Goal: Information Seeking & Learning: Find specific fact

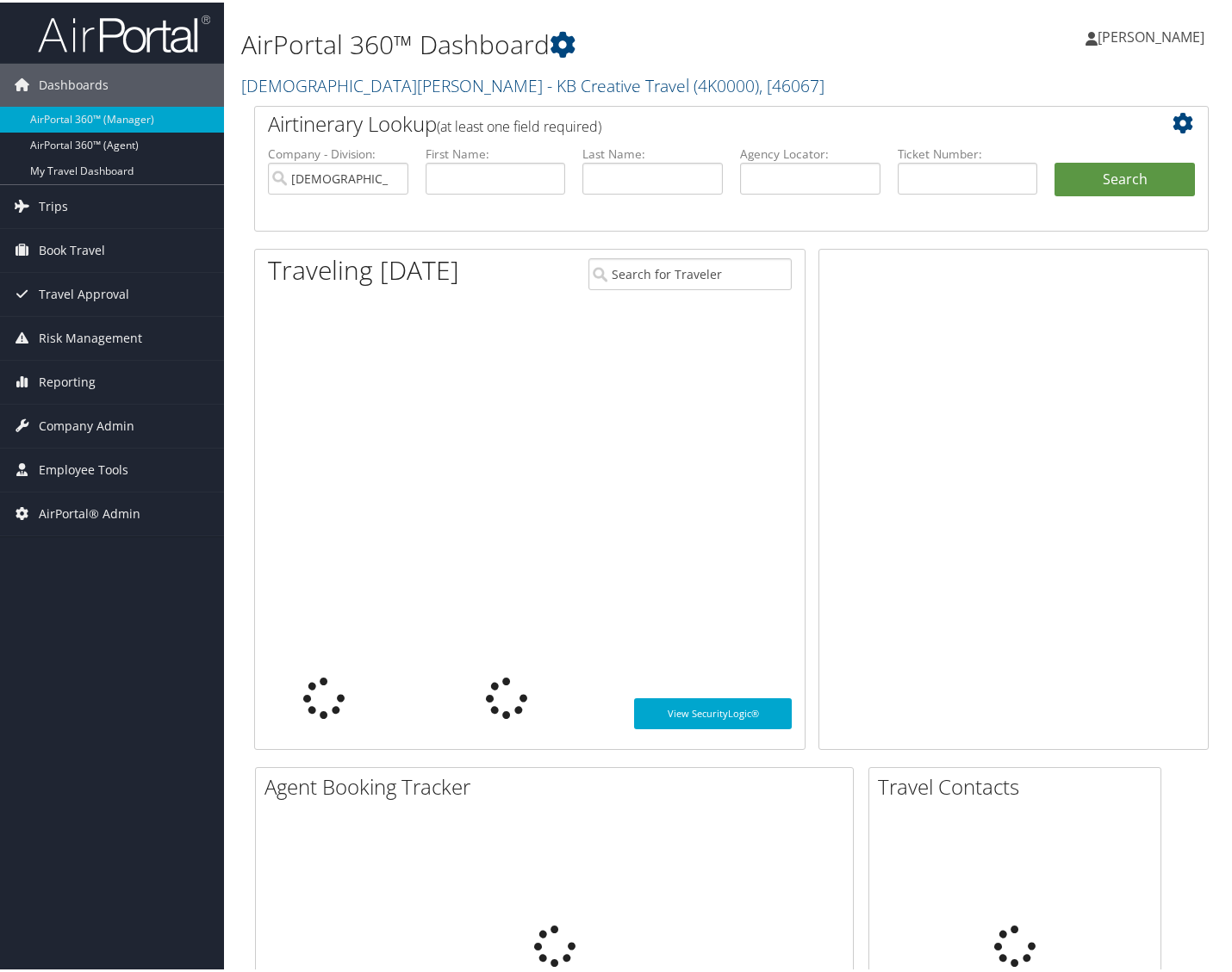
click at [916, 112] on h2 "Airtinerary Lookup (at least one field required)" at bounding box center [692, 122] width 848 height 29
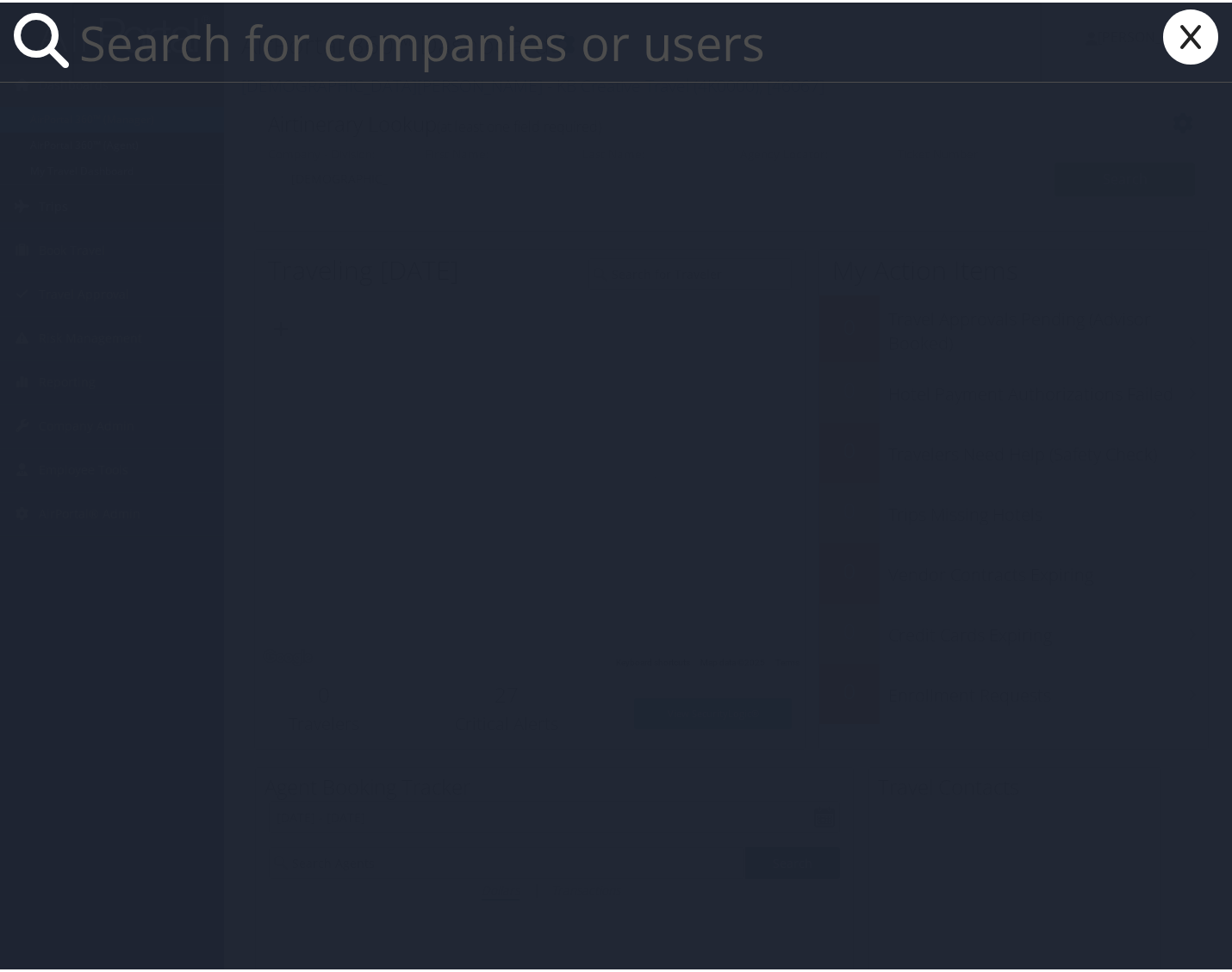
paste input "kristen@kbcreativetravel.com"
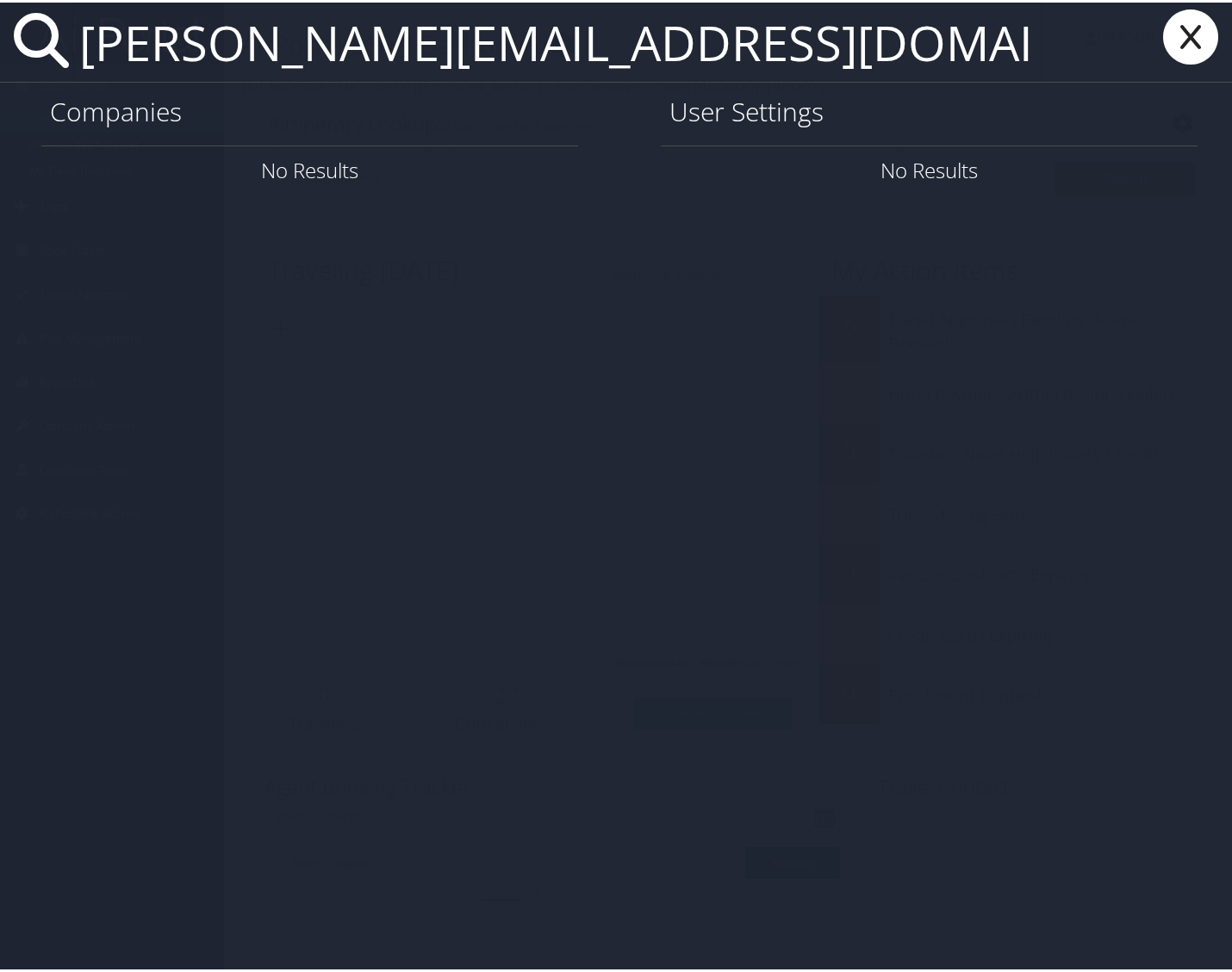
type input "kristen@kbcreativetravel.com"
click at [1179, 54] on icon at bounding box center [1191, 34] width 69 height 55
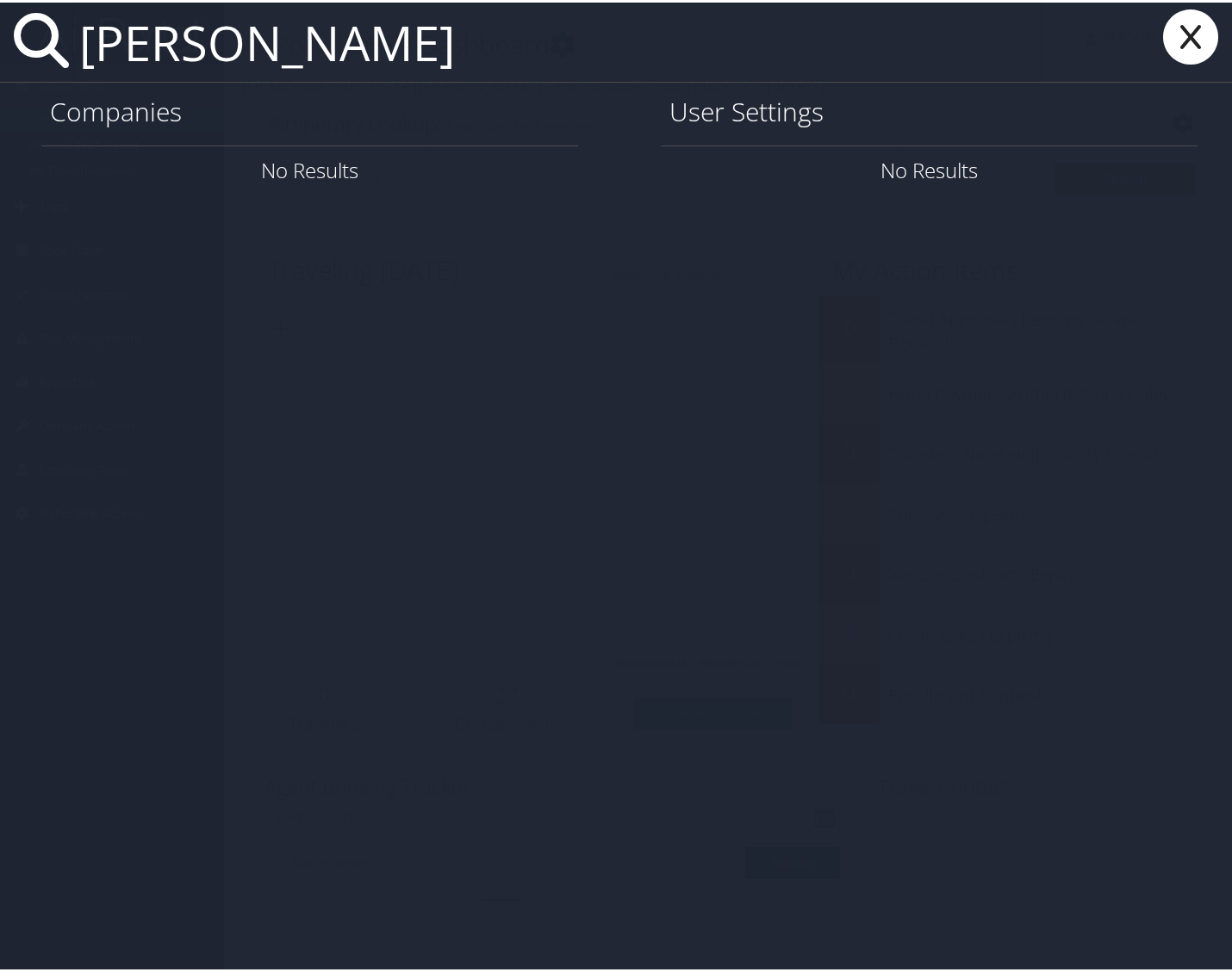
drag, startPoint x: 104, startPoint y: 47, endPoint x: 1556, endPoint y: 3, distance: 1452.7
click at [1231, 3] on html "Menu Dashboards ► AirPortal 360™ (Manager) AirPortal 360™ (Agent) My Travel Das…" at bounding box center [619, 486] width 1239 height 972
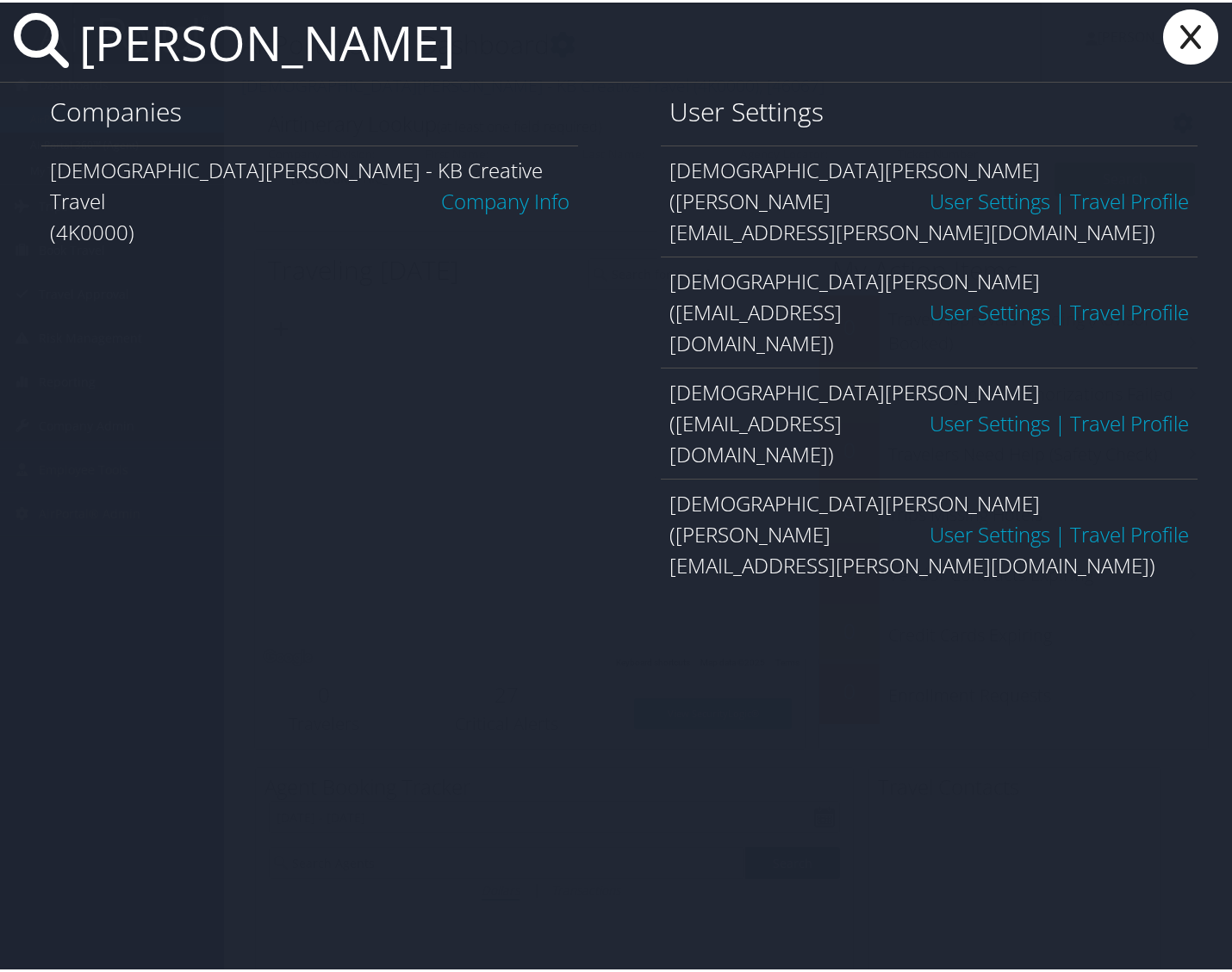
type input "kristen steph"
click at [1159, 31] on icon at bounding box center [1191, 34] width 69 height 55
